Goal: Contribute content: Add original content to the website for others to see

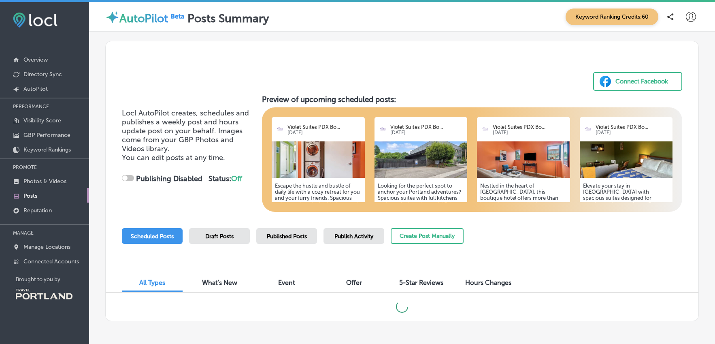
click at [325, 191] on h5 "Escape the hustle and bustle of daily life with a cozy retreat for you and your…" at bounding box center [318, 222] width 87 height 79
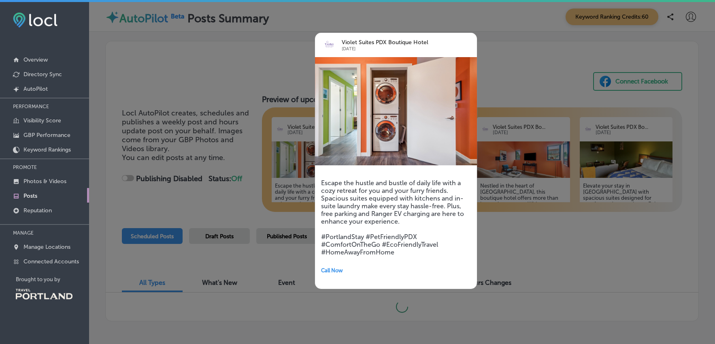
checkbox input "true"
click at [227, 74] on div at bounding box center [357, 172] width 715 height 344
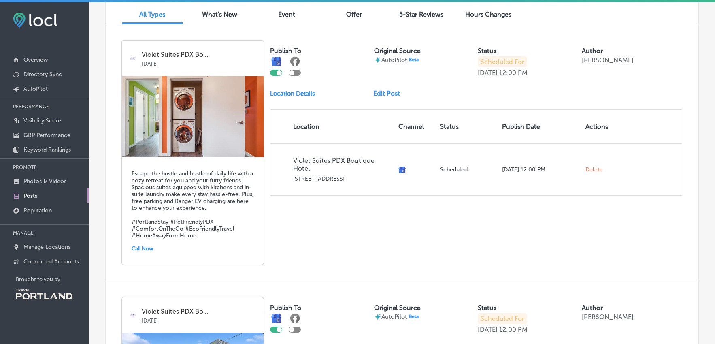
scroll to position [270, 0]
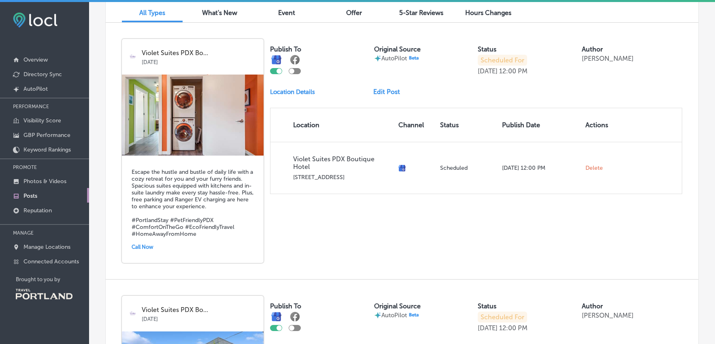
click at [390, 91] on link "Edit Post" at bounding box center [389, 92] width 33 height 8
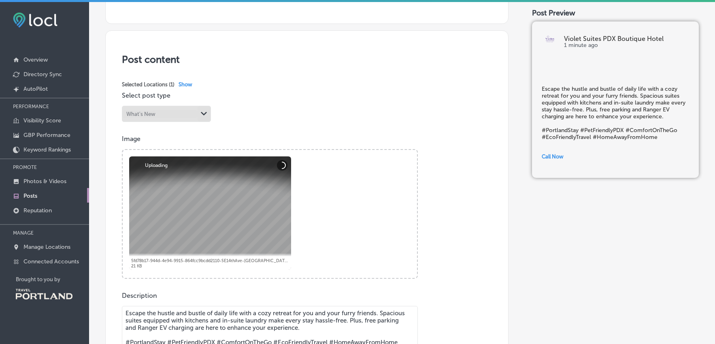
scroll to position [133, 0]
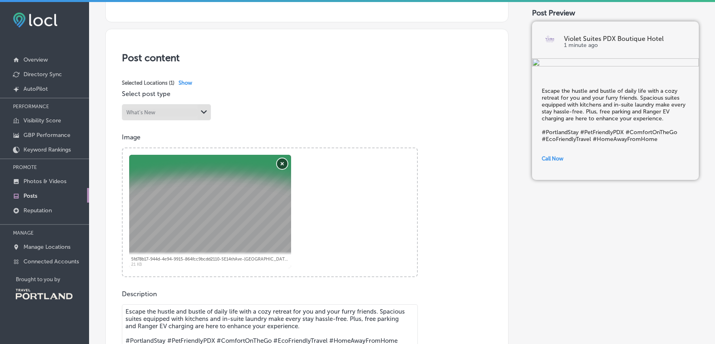
click at [282, 165] on button "Remove" at bounding box center [282, 163] width 11 height 11
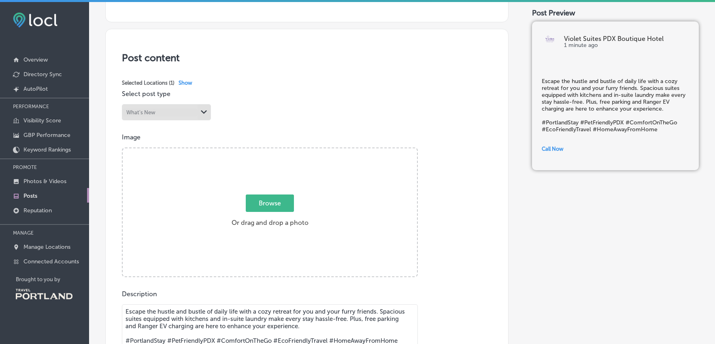
click at [274, 206] on span "Browse" at bounding box center [270, 202] width 48 height 17
click at [274, 151] on input "Browse Or drag and drop a photo" at bounding box center [270, 149] width 294 height 2
type input "C:\fakepath\007-SE 14th Ave - [GEOGRAPHIC_DATA] - 031.jpg"
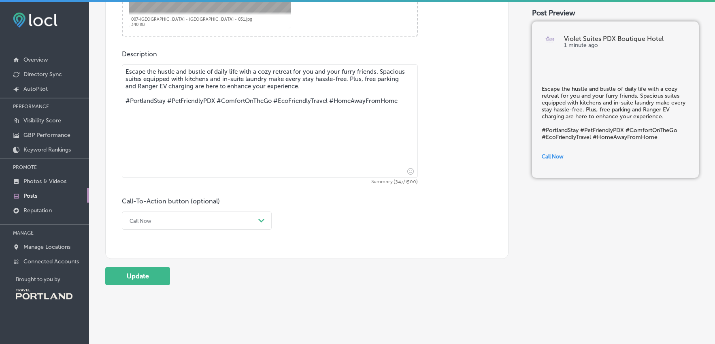
scroll to position [382, 0]
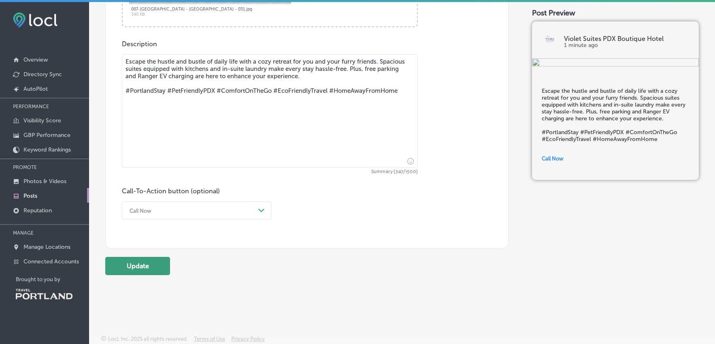
click at [159, 268] on button "Update" at bounding box center [137, 266] width 65 height 18
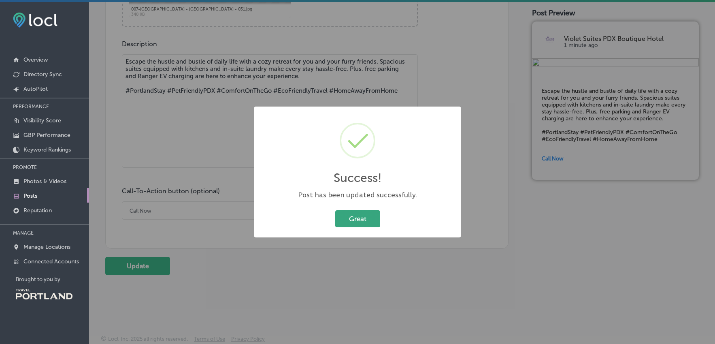
click at [362, 216] on button "Great" at bounding box center [357, 218] width 45 height 17
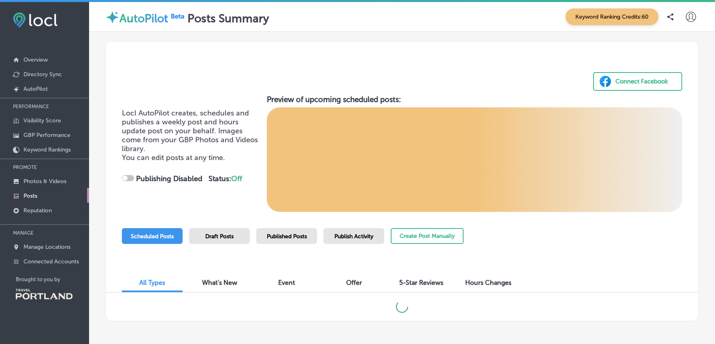
checkbox input "true"
